Goal: Transaction & Acquisition: Purchase product/service

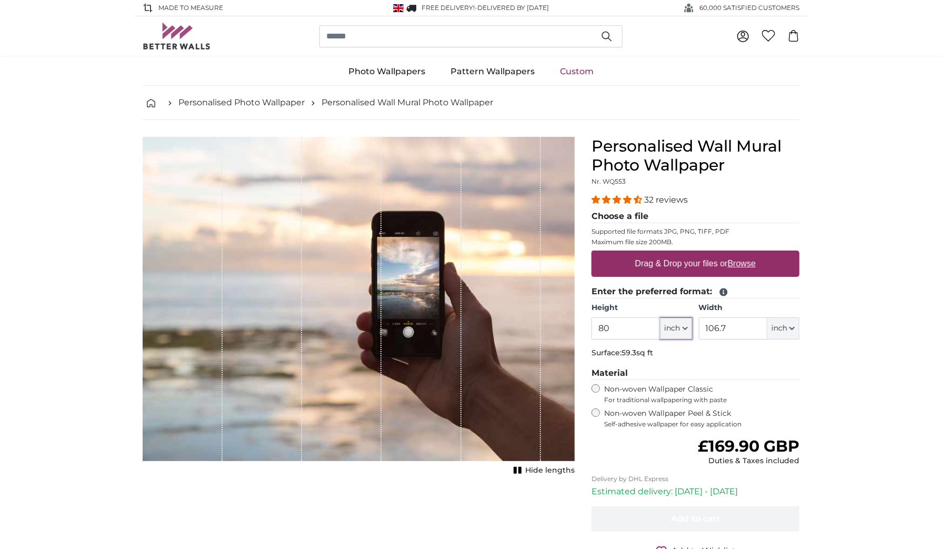
click at [673, 332] on span "inch" at bounding box center [673, 328] width 16 height 11
click at [679, 355] on link "Centimeter (cm)" at bounding box center [676, 355] width 93 height 19
type input "203.2"
type input "271.1"
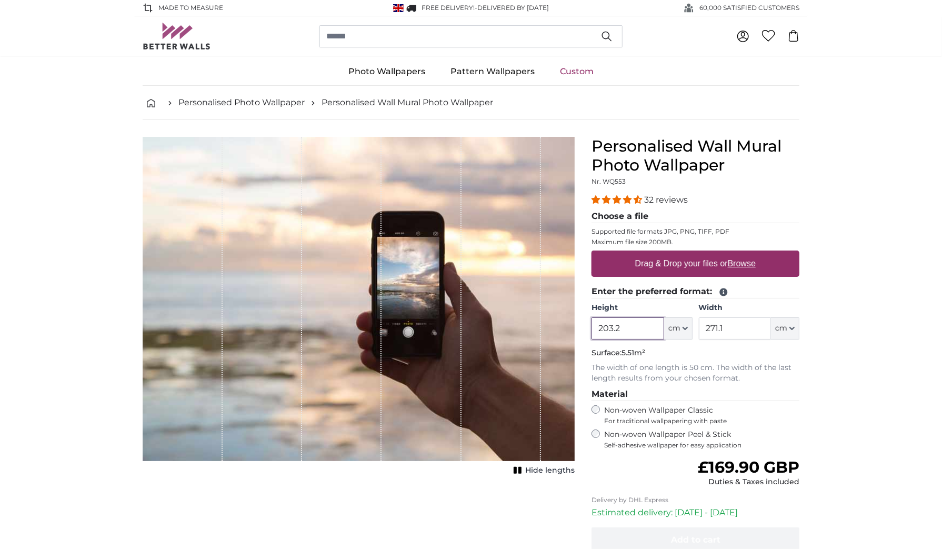
click at [621, 327] on input "203.2" at bounding box center [627, 328] width 72 height 22
type input "250"
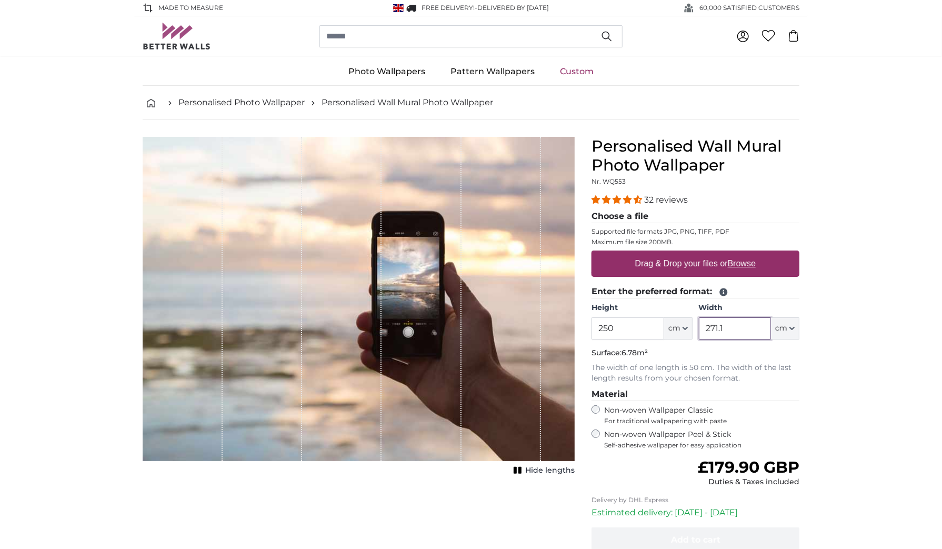
click at [739, 324] on input "271.1" at bounding box center [735, 328] width 72 height 22
type input "200"
